Goal: Transaction & Acquisition: Purchase product/service

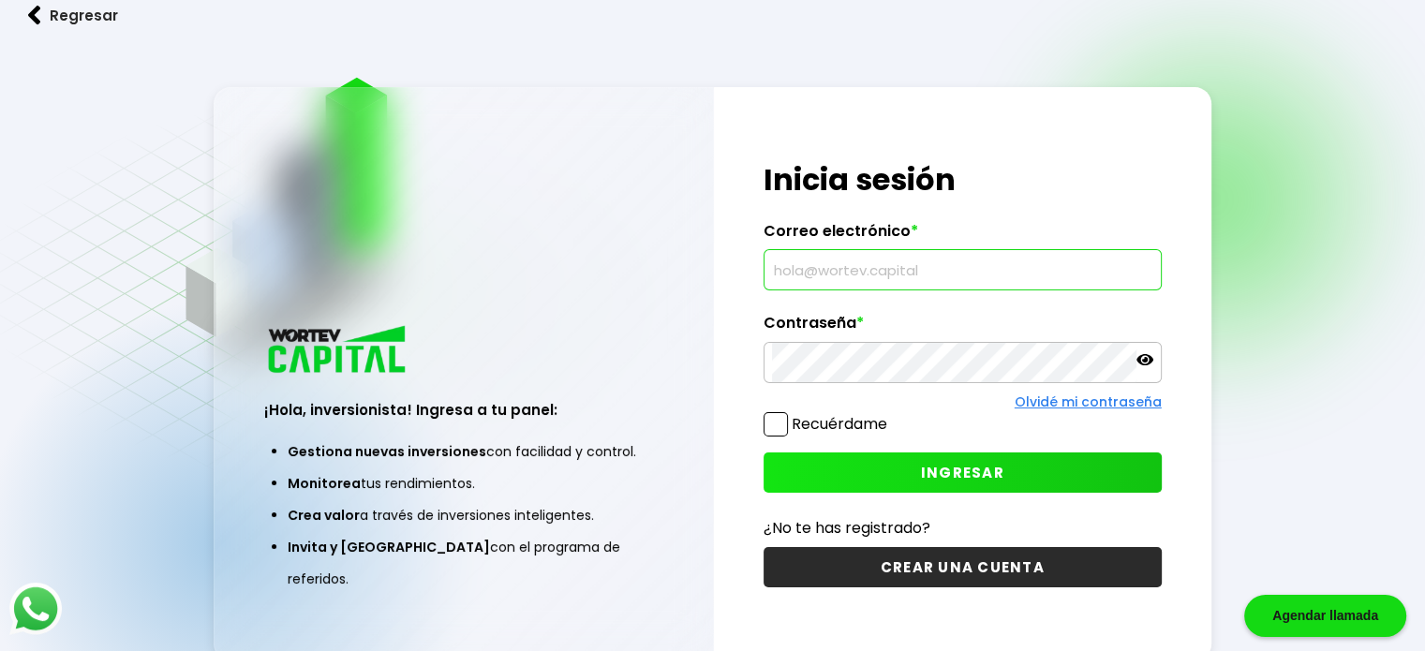
click at [1008, 256] on input "text" at bounding box center [962, 269] width 381 height 39
paste input "[EMAIL_ADDRESS][DOMAIN_NAME]"
type input "[EMAIL_ADDRESS][DOMAIN_NAME]"
click at [850, 475] on button "INGRESAR" at bounding box center [962, 472] width 398 height 40
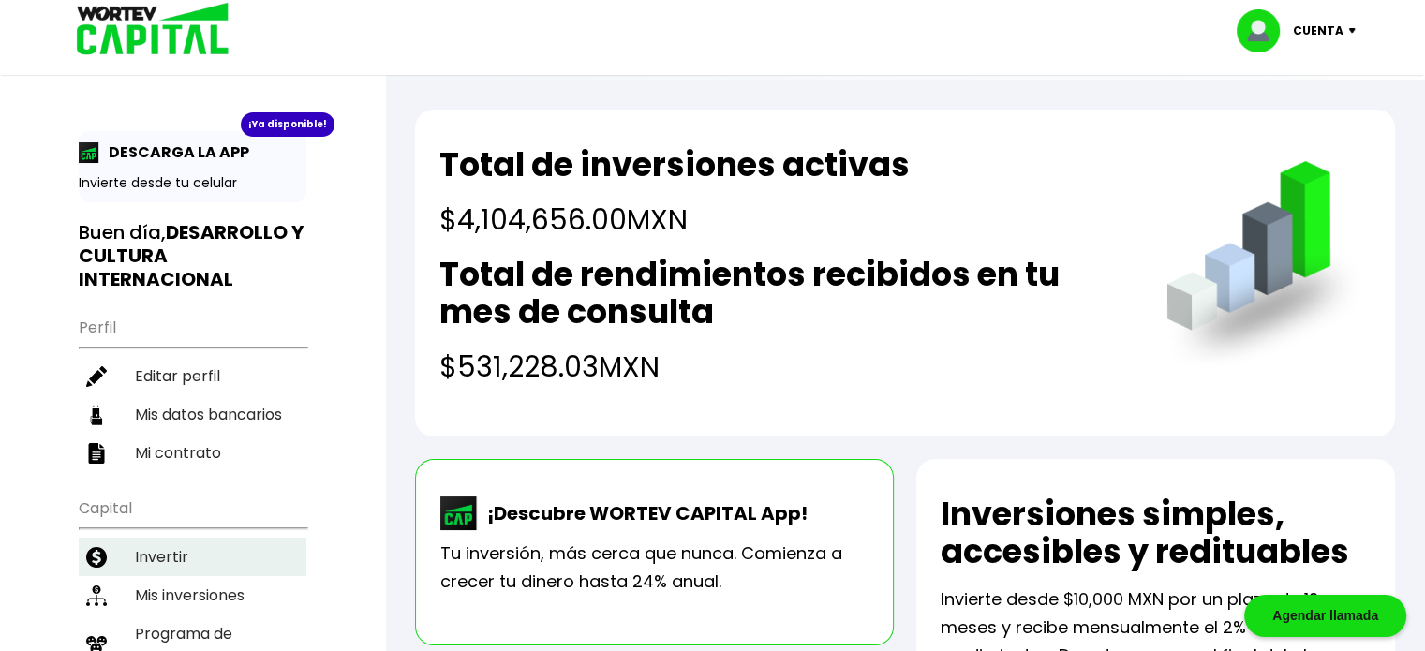
click at [182, 548] on li "Invertir" at bounding box center [193, 557] width 228 height 38
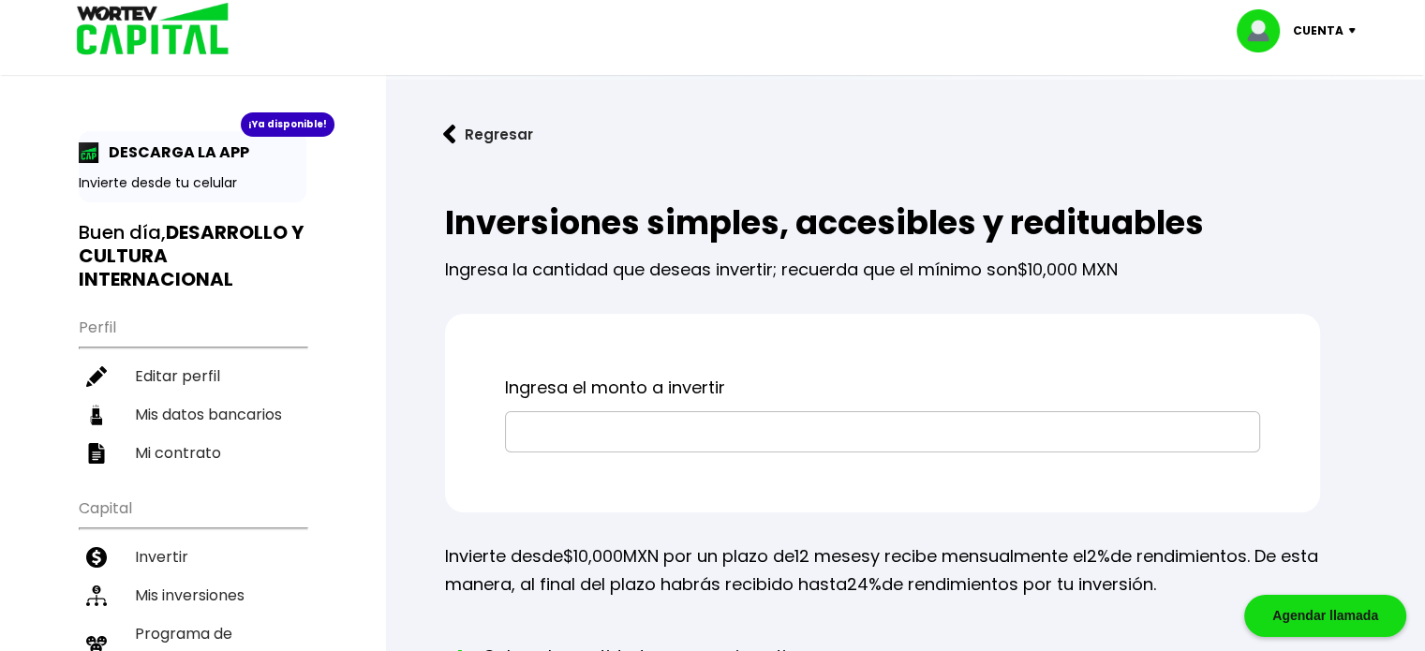
click at [569, 440] on input "text" at bounding box center [882, 431] width 738 height 39
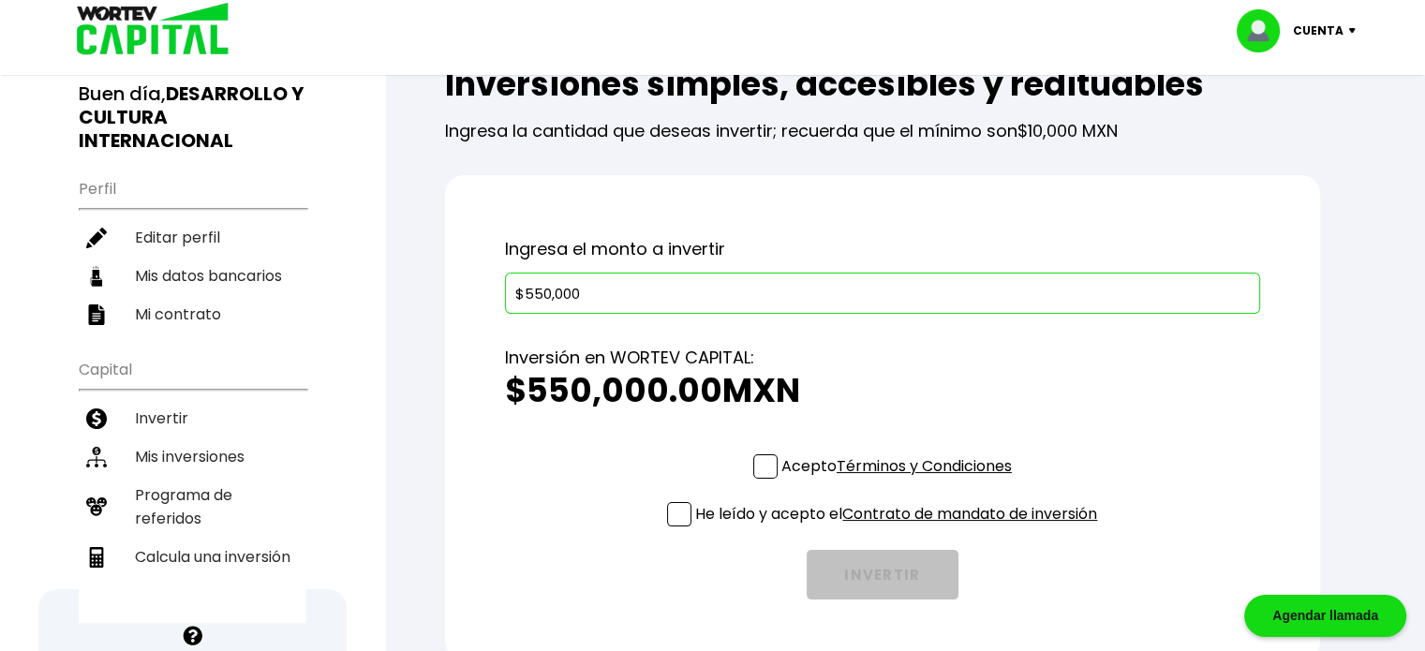
scroll to position [281, 0]
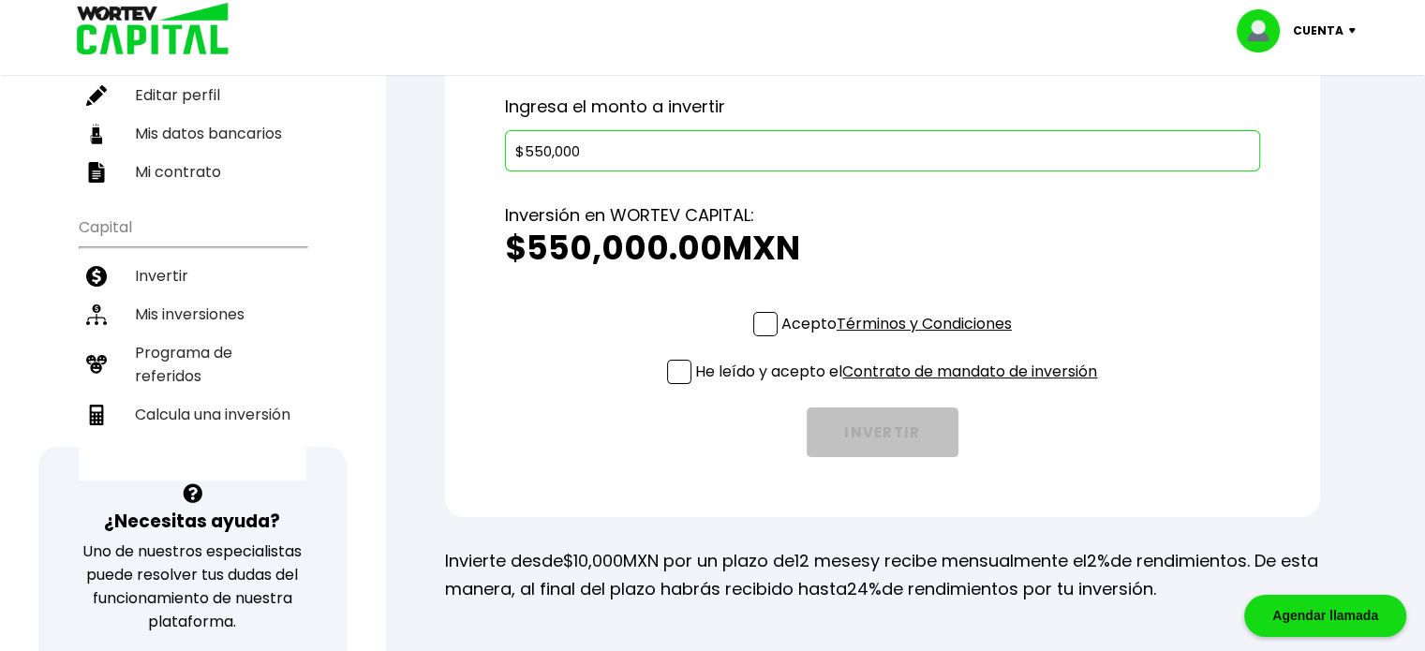
type input "$550,000"
click at [770, 338] on div "Acepto Términos y Condiciones" at bounding box center [882, 328] width 259 height 33
click at [763, 324] on span at bounding box center [765, 324] width 24 height 24
click at [900, 338] on input "Acepto Términos y Condiciones" at bounding box center [900, 338] width 0 height 0
click at [668, 370] on span at bounding box center [679, 372] width 24 height 24
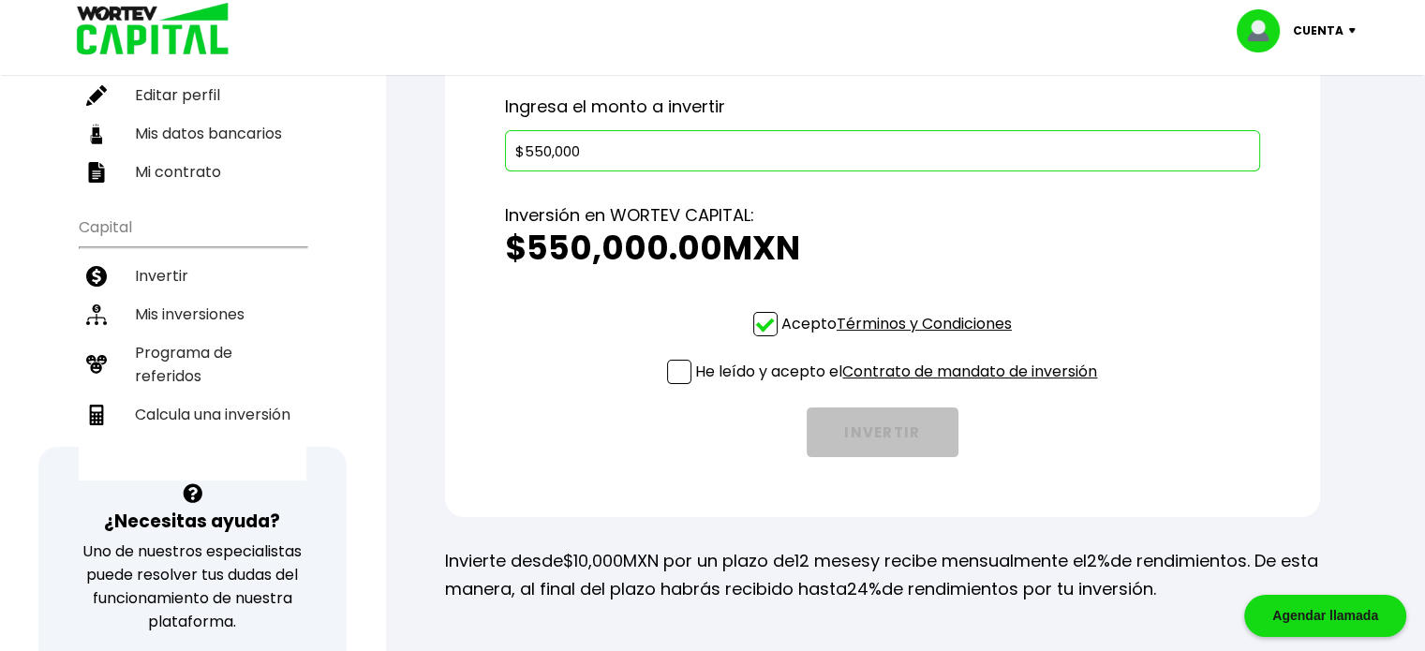
click at [900, 386] on input "He leído y acepto el Contrato de mandato de inversión" at bounding box center [900, 386] width 0 height 0
click at [894, 434] on button "INVERTIR" at bounding box center [882, 432] width 152 height 50
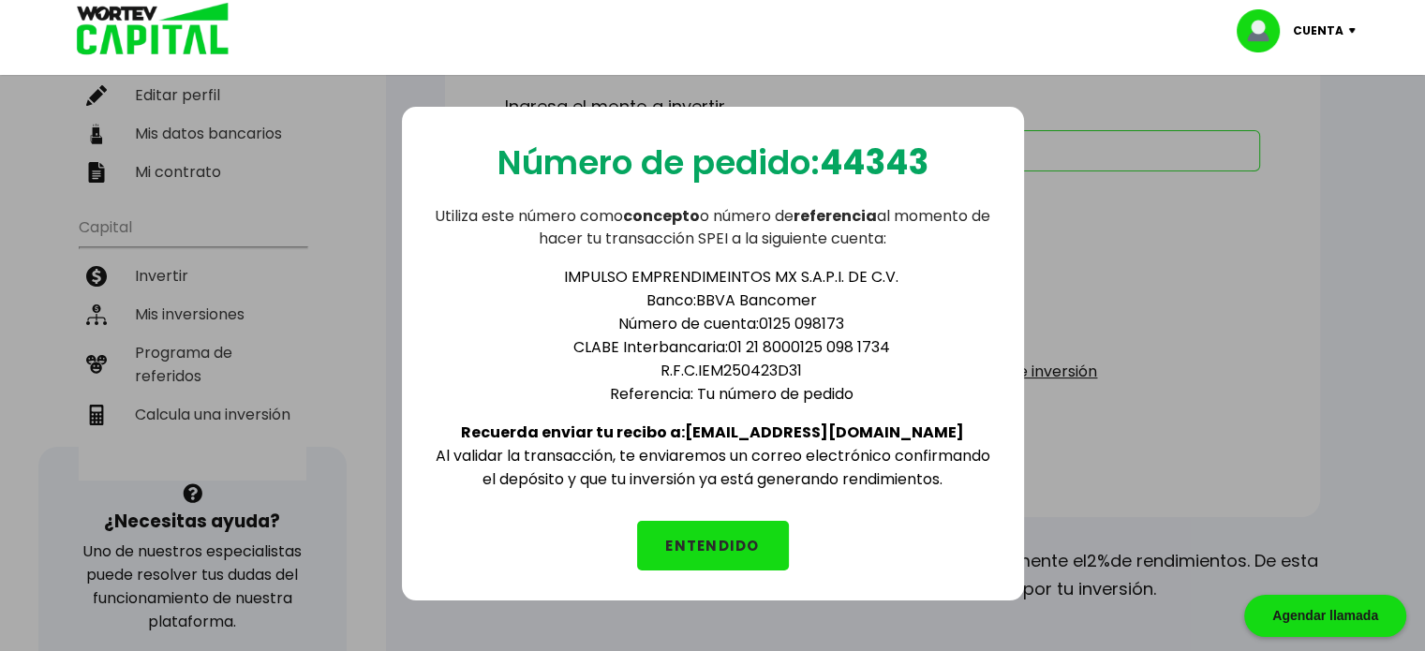
click at [675, 545] on button "ENTENDIDO" at bounding box center [713, 546] width 152 height 50
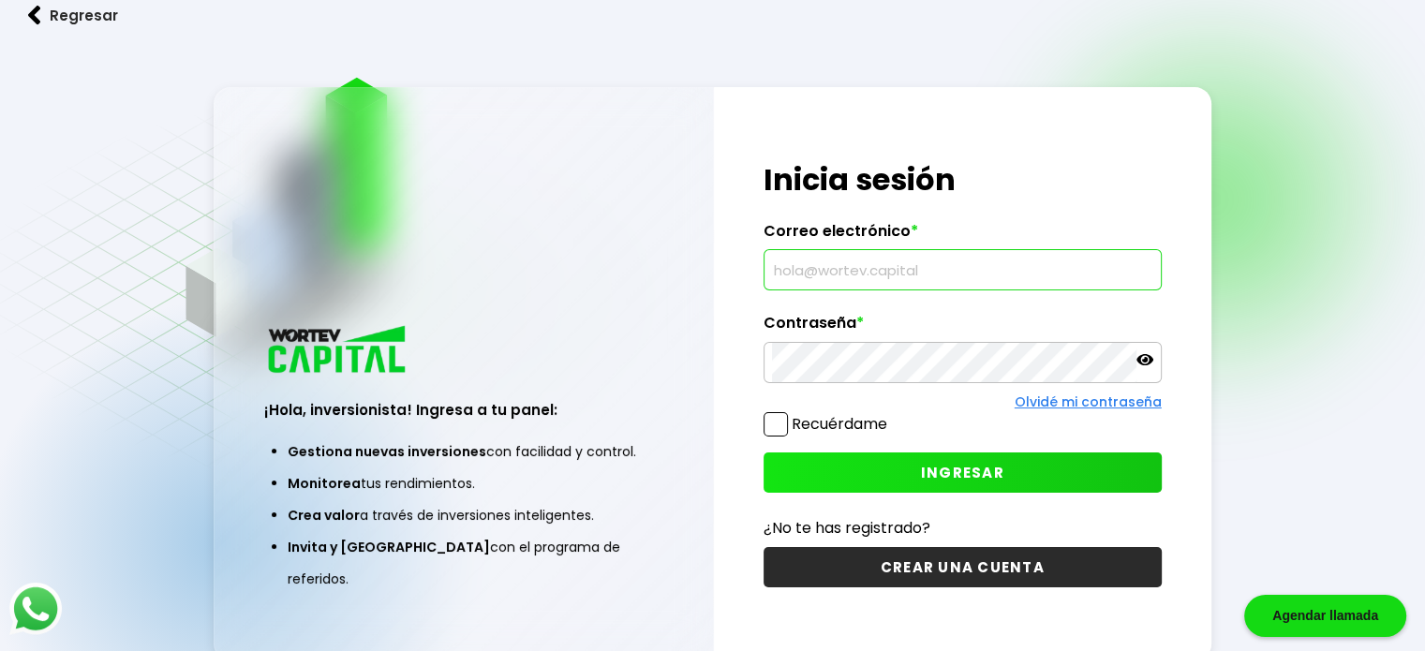
click at [851, 277] on input "text" at bounding box center [962, 269] width 381 height 39
click at [783, 265] on input "text" at bounding box center [962, 269] width 381 height 39
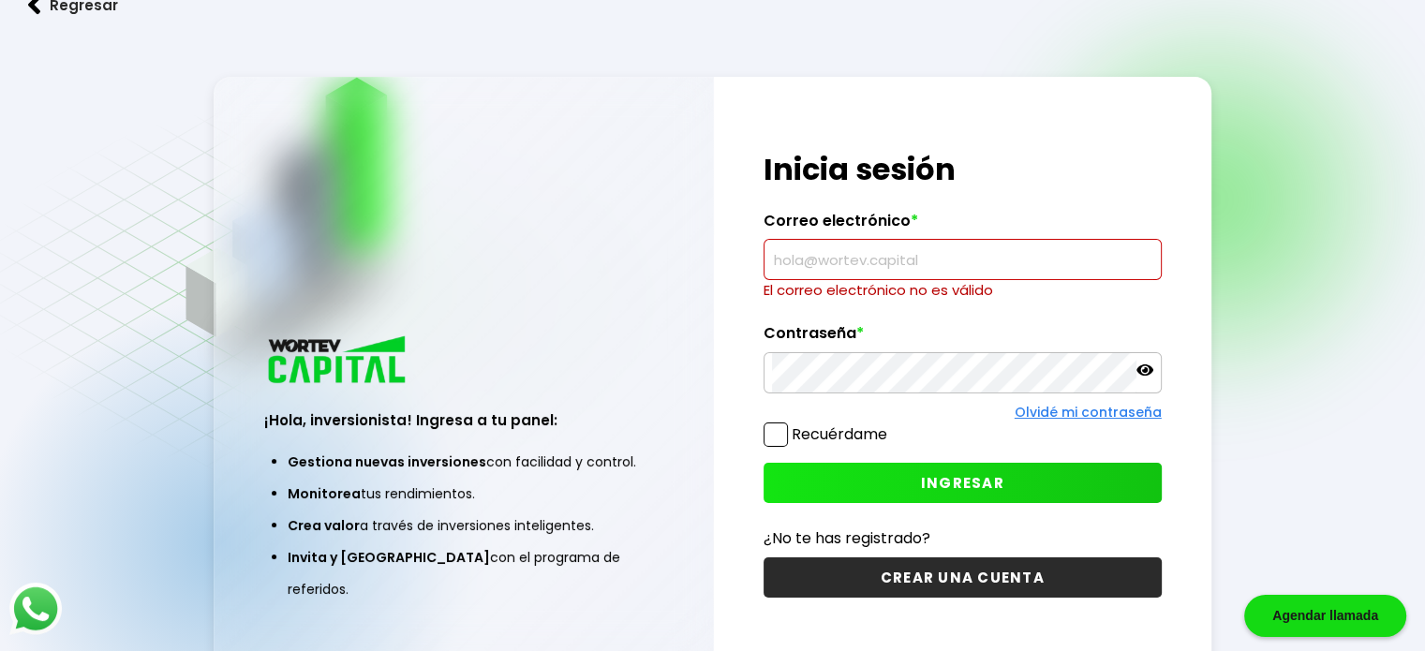
paste input "[EMAIL_ADDRESS][DOMAIN_NAME]"
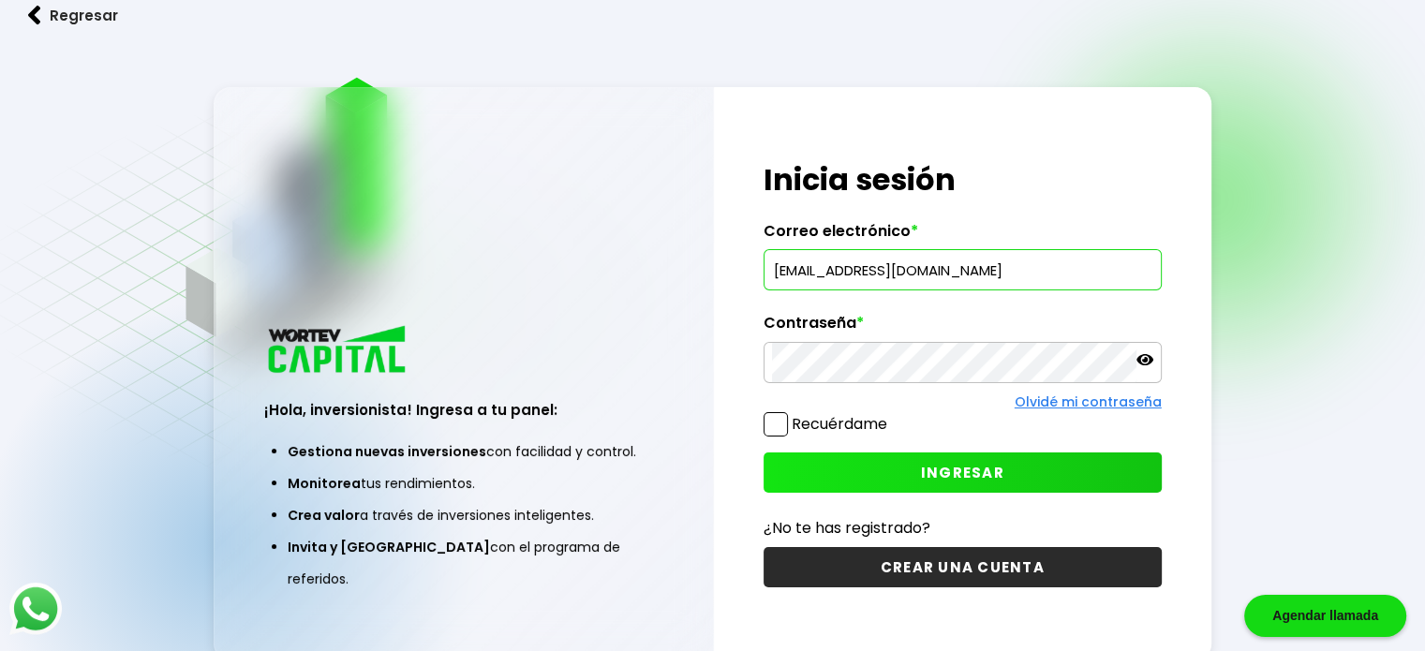
type input "[EMAIL_ADDRESS][DOMAIN_NAME]"
click at [850, 476] on button "INGRESAR" at bounding box center [962, 472] width 398 height 40
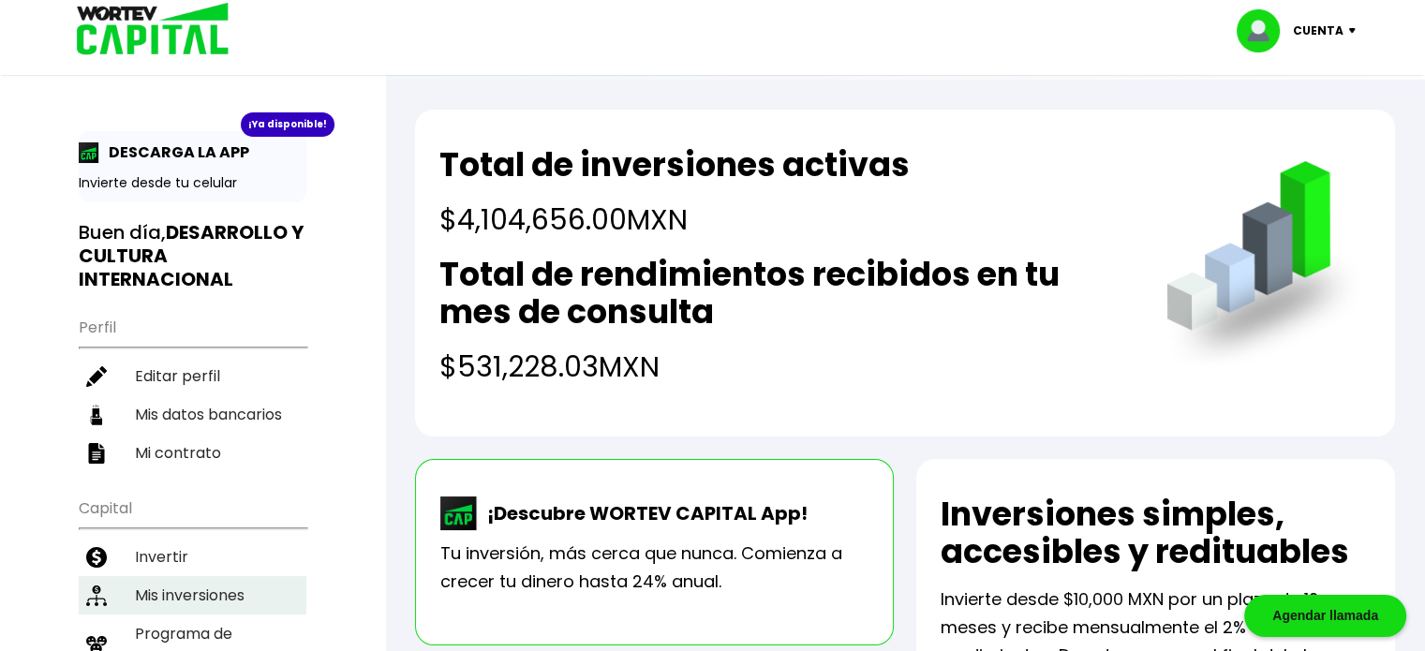
click at [191, 584] on li "Mis inversiones" at bounding box center [193, 595] width 228 height 38
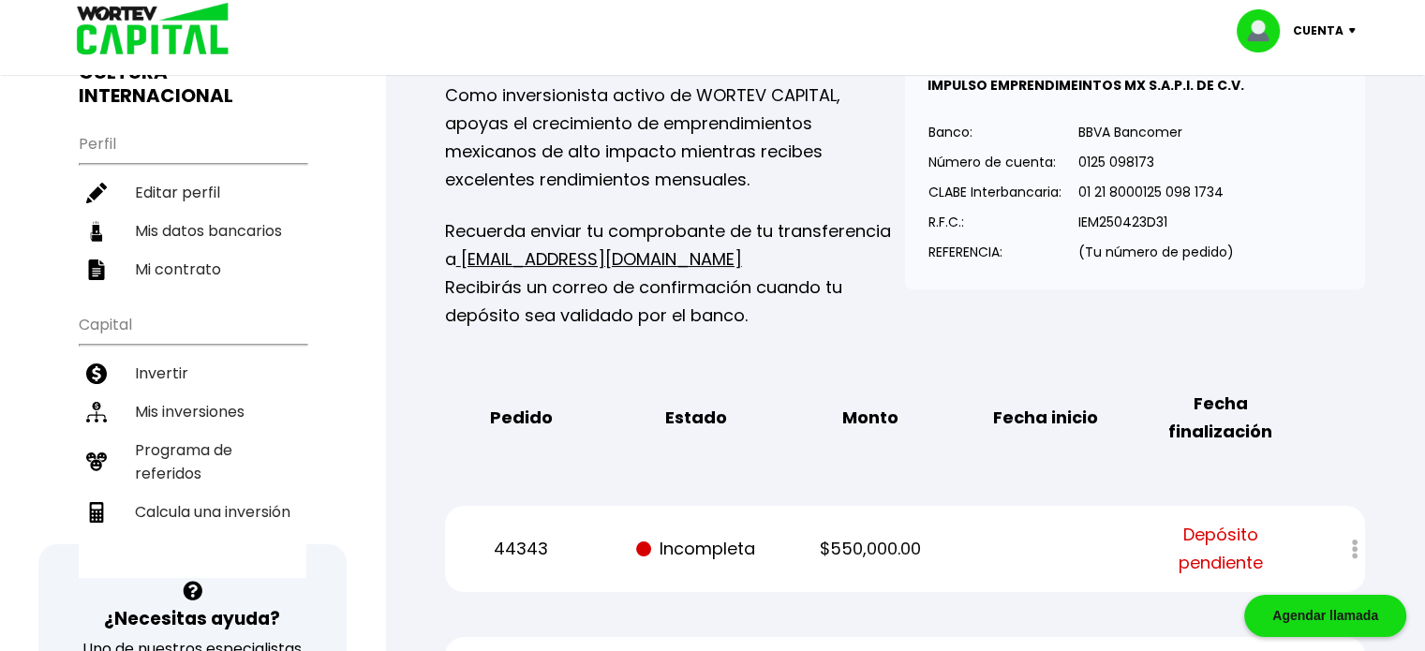
scroll to position [94, 0]
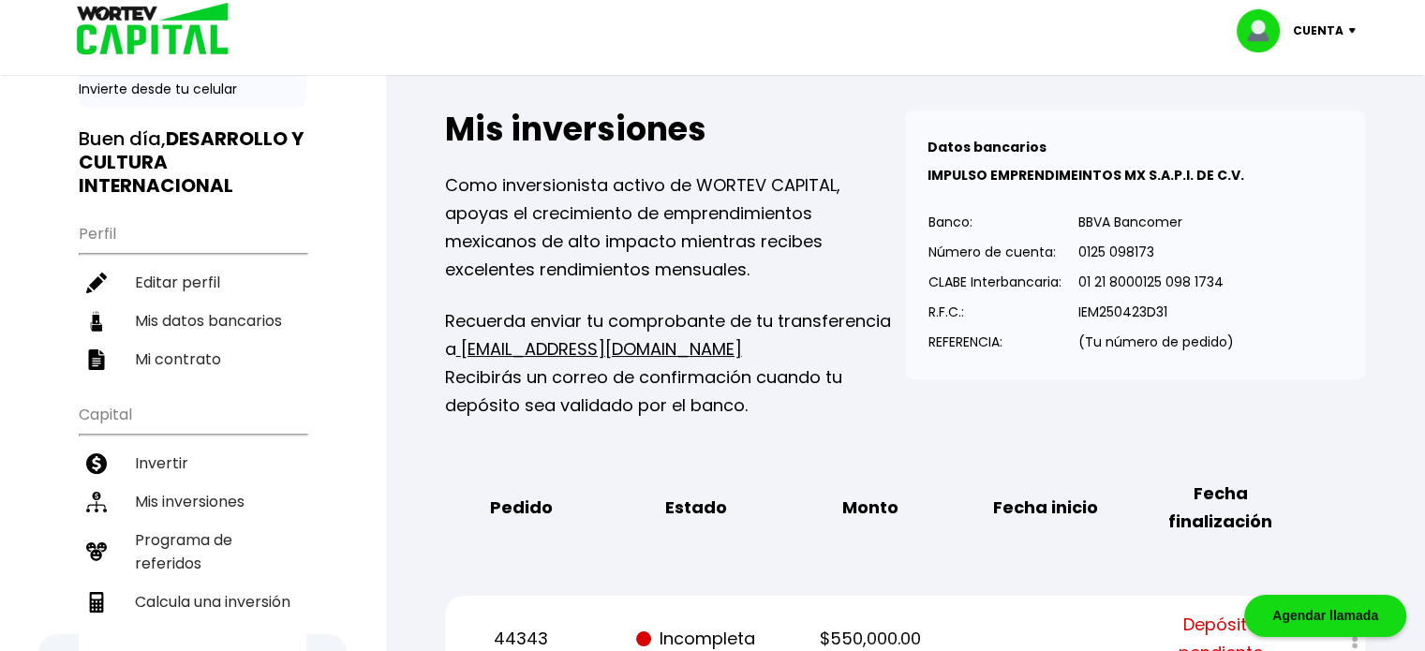
click at [1344, 19] on div "Cuenta" at bounding box center [1302, 30] width 132 height 43
click at [1309, 136] on li "Cerrar sesión" at bounding box center [1298, 125] width 150 height 38
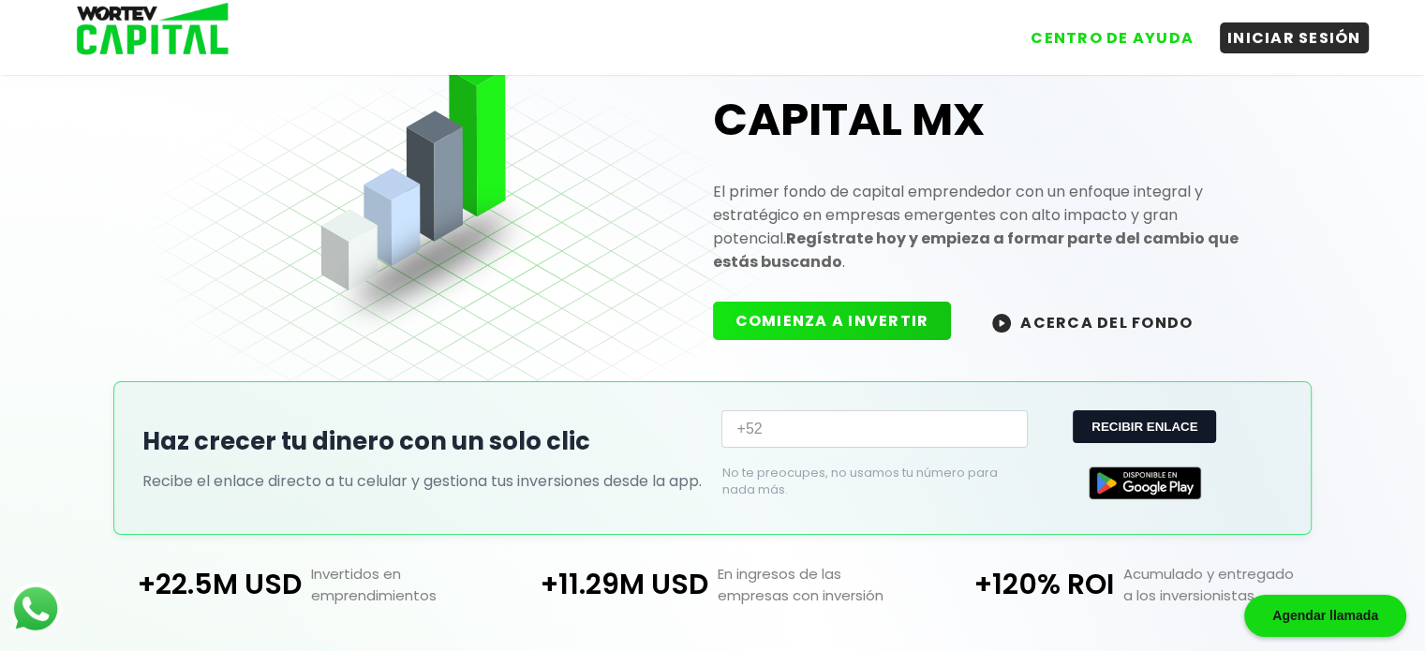
scroll to position [94, 0]
